Goal: Task Accomplishment & Management: Manage account settings

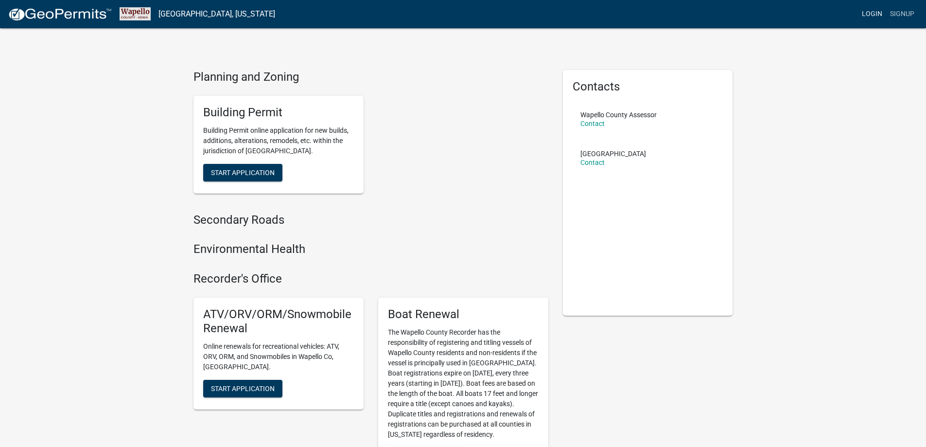
click at [870, 14] on link "Login" at bounding box center [872, 14] width 28 height 18
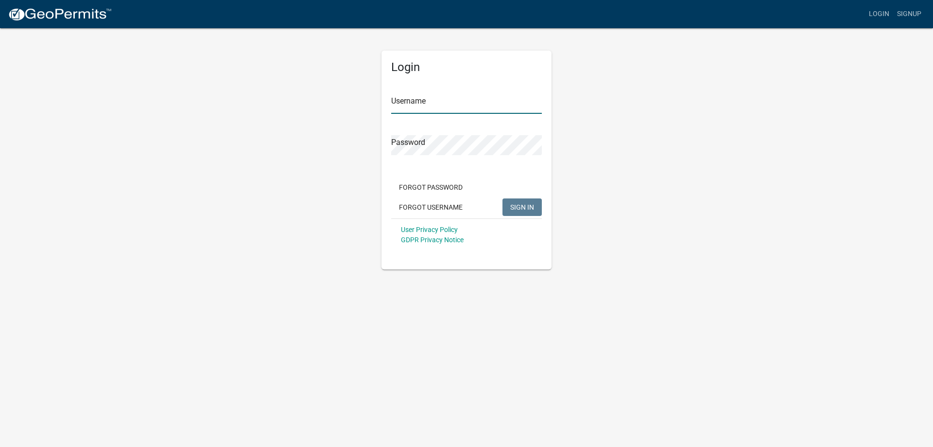
click at [469, 105] on input "Username" at bounding box center [466, 104] width 151 height 20
type input "nankab2007"
click at [502, 198] on button "SIGN IN" at bounding box center [521, 206] width 39 height 17
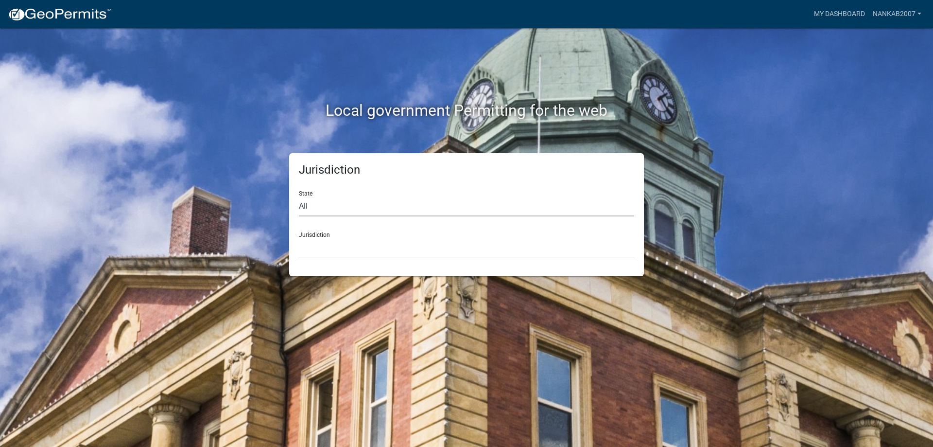
click at [407, 210] on select "All [US_STATE] [US_STATE] [US_STATE] [US_STATE] [US_STATE] [US_STATE] [US_STATE…" at bounding box center [466, 206] width 335 height 20
select select "[US_STATE]"
click at [299, 196] on select "All [US_STATE] [US_STATE] [US_STATE] [US_STATE] [US_STATE] [US_STATE] [US_STATE…" at bounding box center [466, 206] width 335 height 20
click at [339, 240] on select "[GEOGRAPHIC_DATA], [US_STATE] [GEOGRAPHIC_DATA], [US_STATE] [GEOGRAPHIC_DATA], …" at bounding box center [466, 248] width 335 height 20
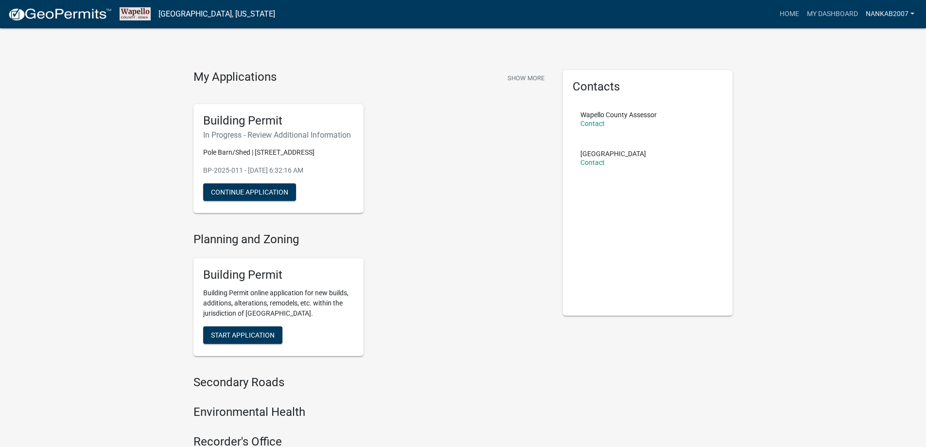
click at [887, 15] on link "nankab2007" at bounding box center [889, 14] width 56 height 18
click at [877, 75] on link "Logout" at bounding box center [879, 71] width 78 height 23
